Goal: Transaction & Acquisition: Purchase product/service

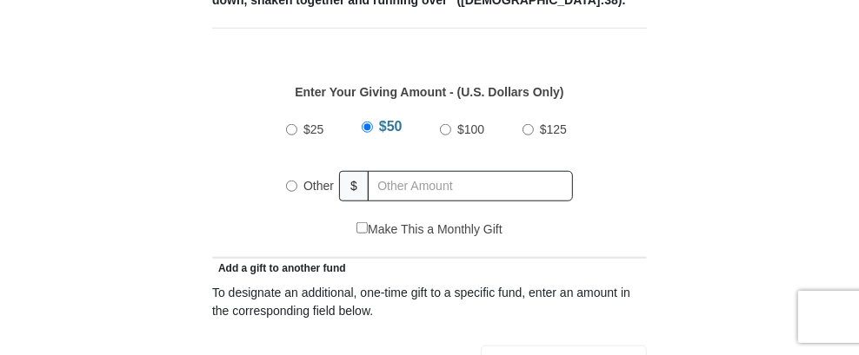
scroll to position [782, 0]
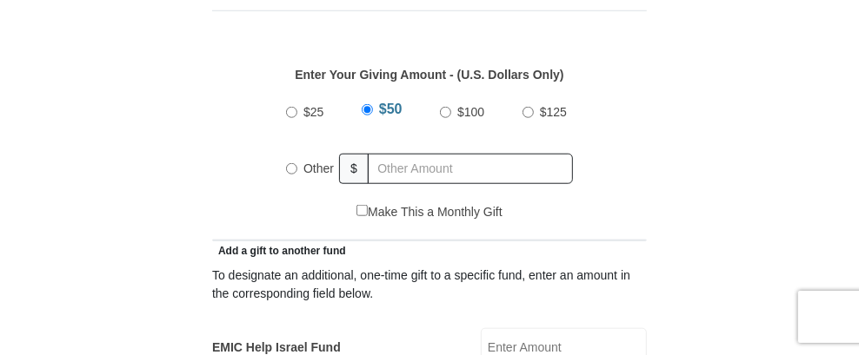
click at [289, 163] on input "Other" at bounding box center [291, 168] width 11 height 11
radio input "true"
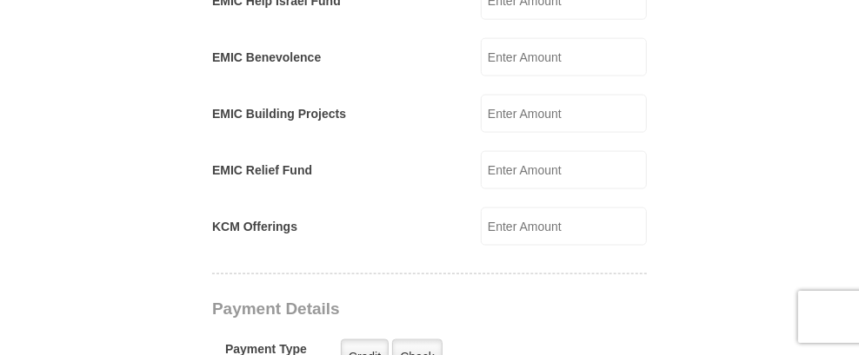
scroll to position [1216, 0]
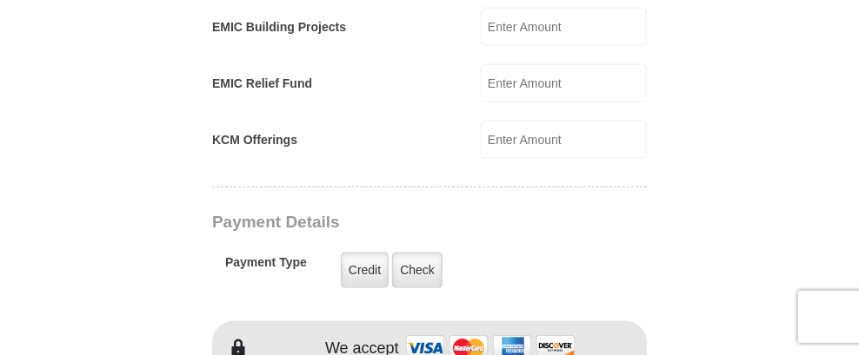
type input "22.22"
click at [559, 121] on input "KCM Offerings" at bounding box center [564, 140] width 166 height 38
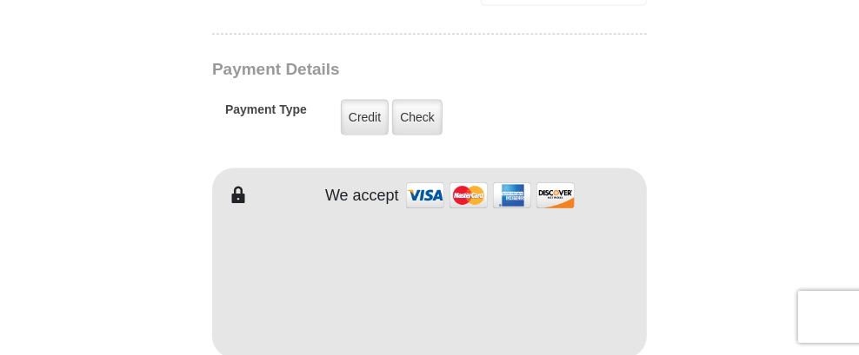
scroll to position [1391, 0]
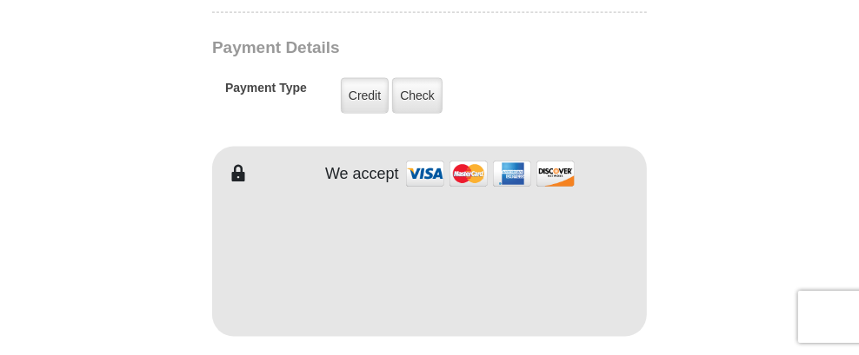
type input "22.22"
type input "[PERSON_NAME]"
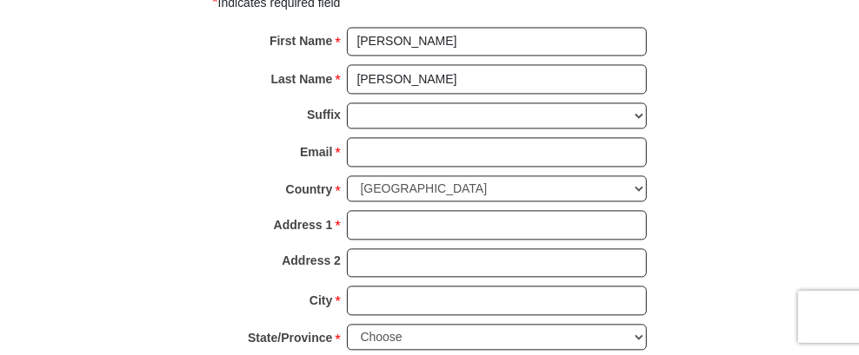
scroll to position [1824, 0]
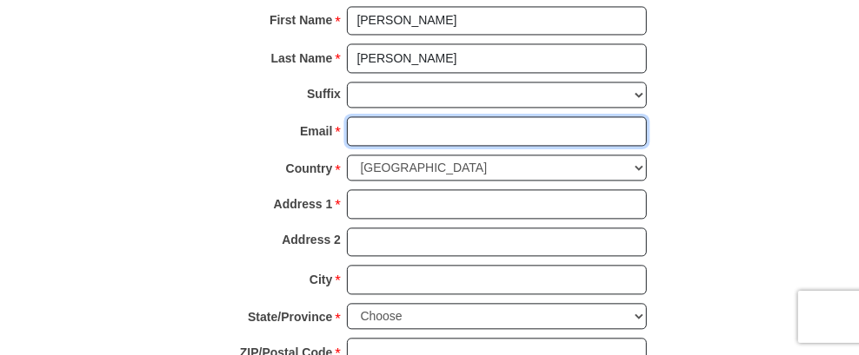
click at [347, 116] on input "Email *" at bounding box center [497, 131] width 300 height 30
type input "[EMAIL_ADDRESS][DOMAIN_NAME]"
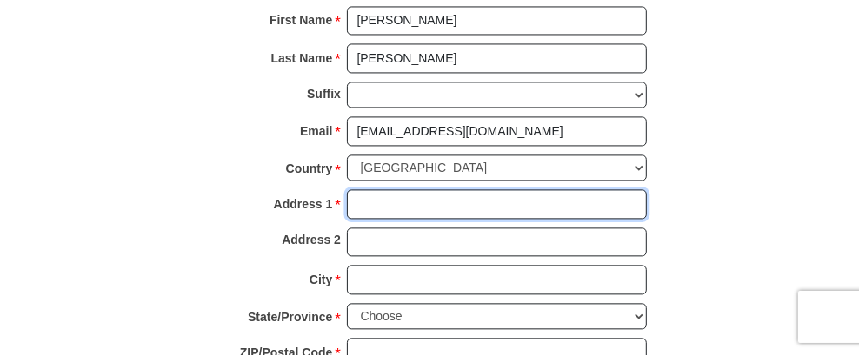
type input "[STREET_ADDRESS][PERSON_NAME]"
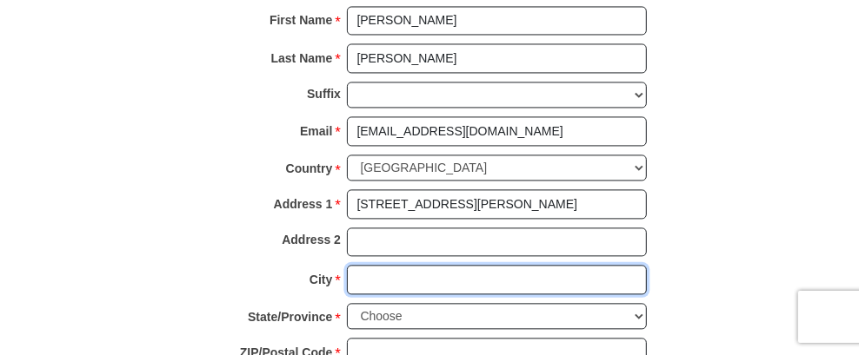
type input "[PERSON_NAME]"
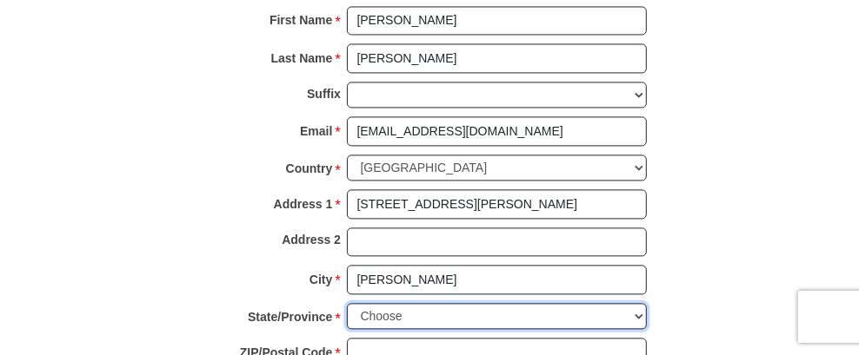
select select "KY"
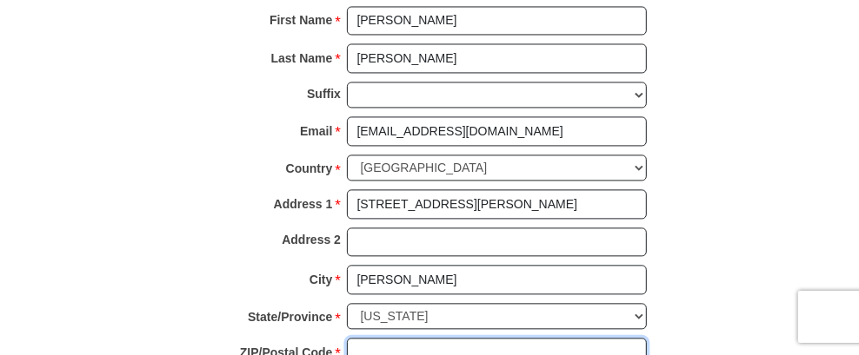
type input "42048"
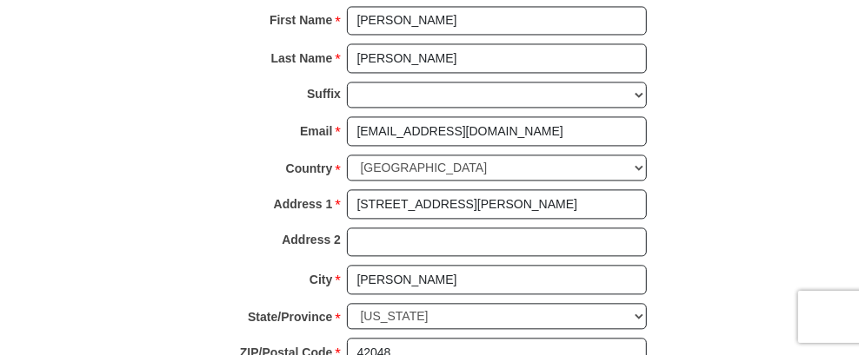
type input "6066700048"
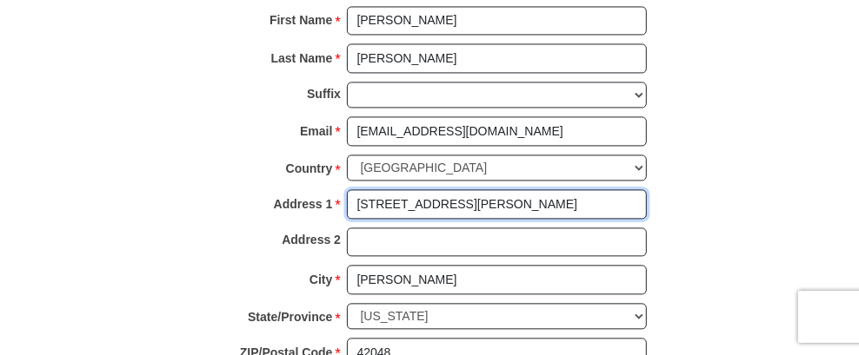
click at [412, 189] on input "[STREET_ADDRESS][PERSON_NAME]" at bounding box center [497, 204] width 300 height 30
type input "[STREET_ADDRESS]"
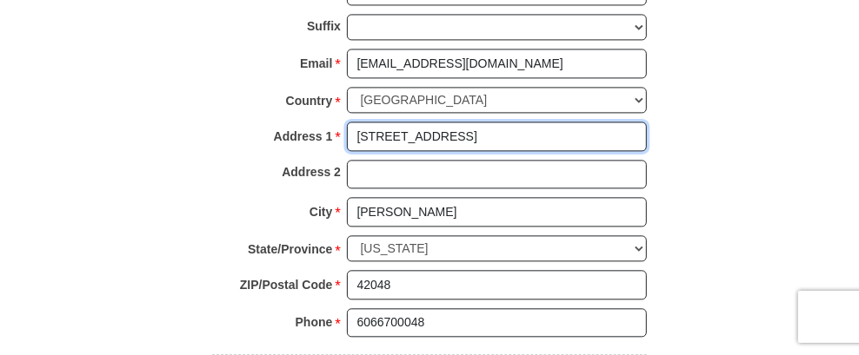
scroll to position [1911, 0]
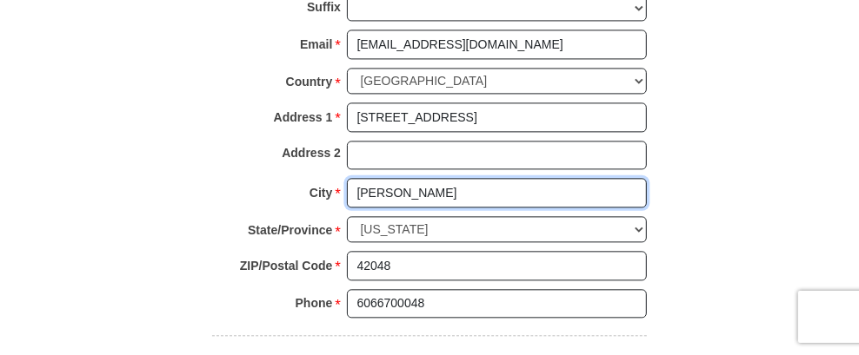
click at [347, 178] on input "[PERSON_NAME]" at bounding box center [497, 193] width 300 height 30
type input "Dexter"
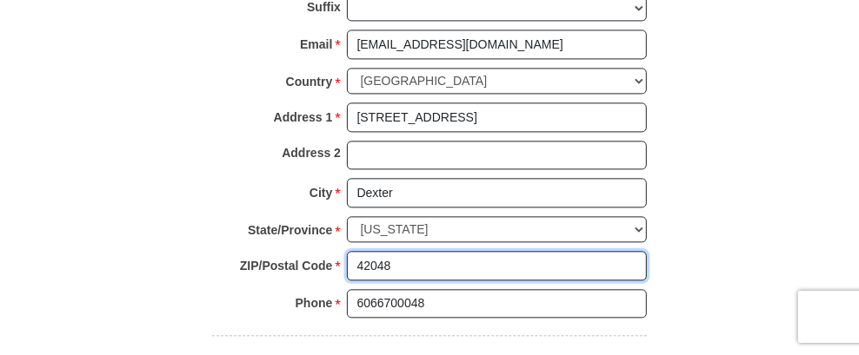
click at [358, 251] on input "42048" at bounding box center [497, 266] width 300 height 30
type input "42036"
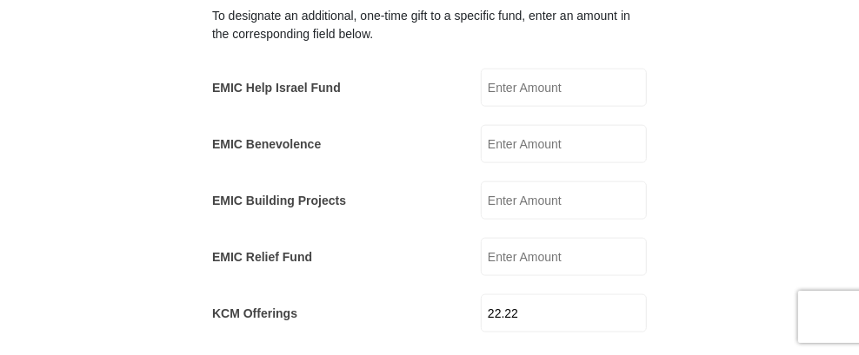
scroll to position [1129, 0]
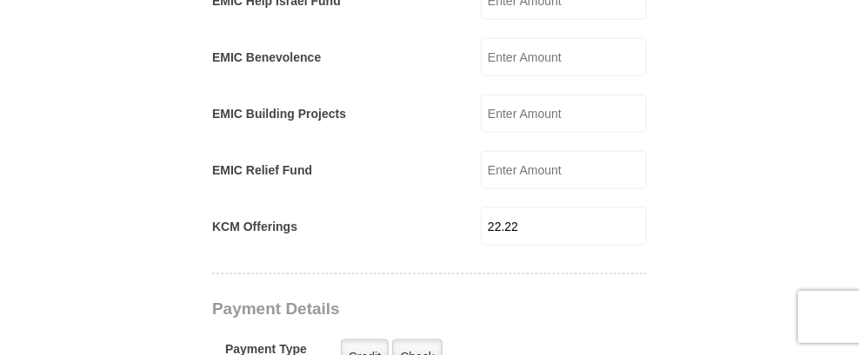
click at [595, 208] on input "22.22" at bounding box center [564, 227] width 166 height 38
type input "2"
click at [493, 166] on div "To designate an additional, one-time gift to a specific fund, enter an amount i…" at bounding box center [429, 79] width 435 height 333
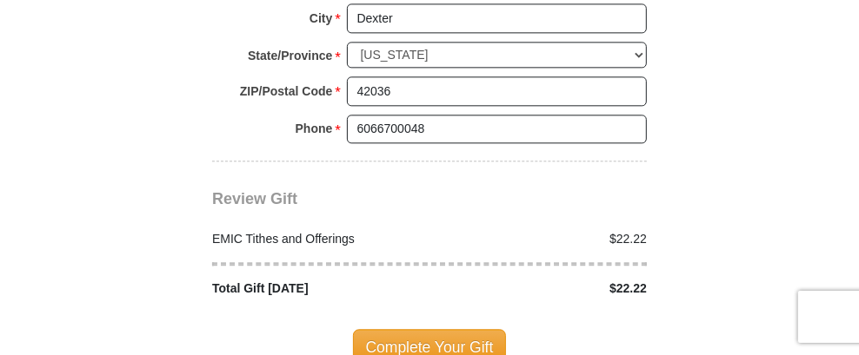
scroll to position [2173, 0]
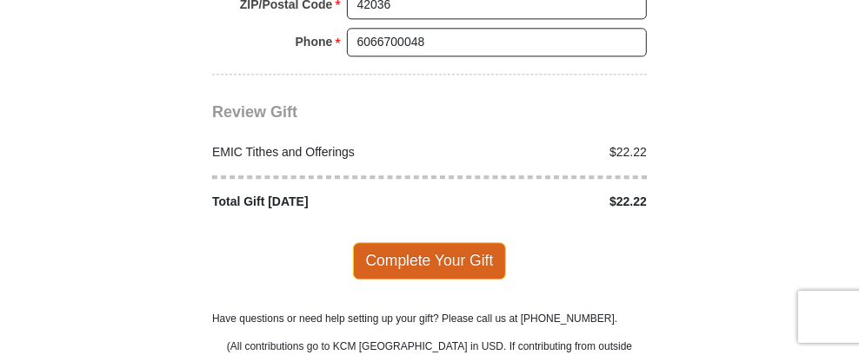
click at [422, 243] on span "Complete Your Gift" at bounding box center [430, 261] width 154 height 37
